Goal: Information Seeking & Learning: Learn about a topic

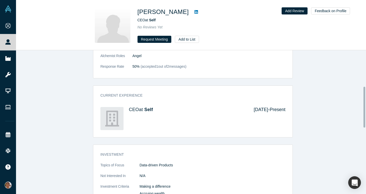
scroll to position [128, 0]
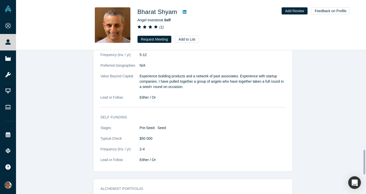
scroll to position [584, 0]
